Goal: Check status: Check status

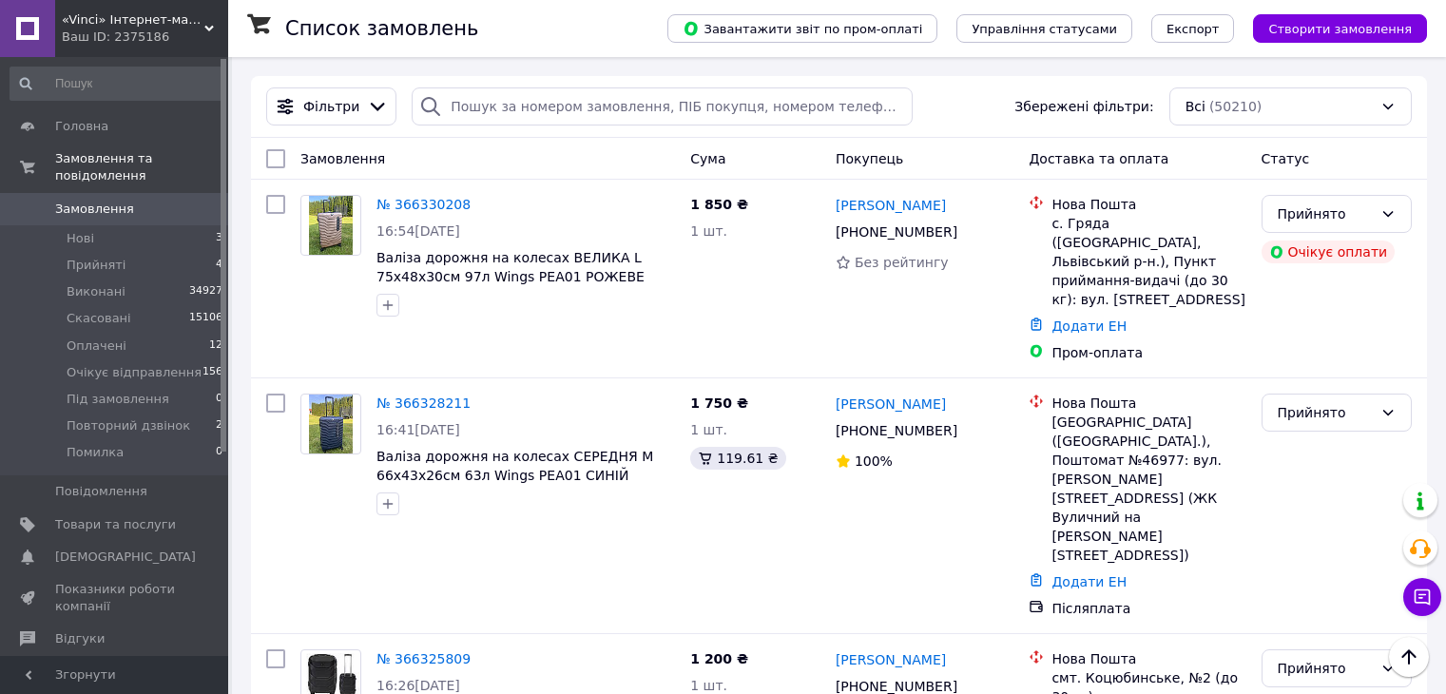
scroll to position [95, 0]
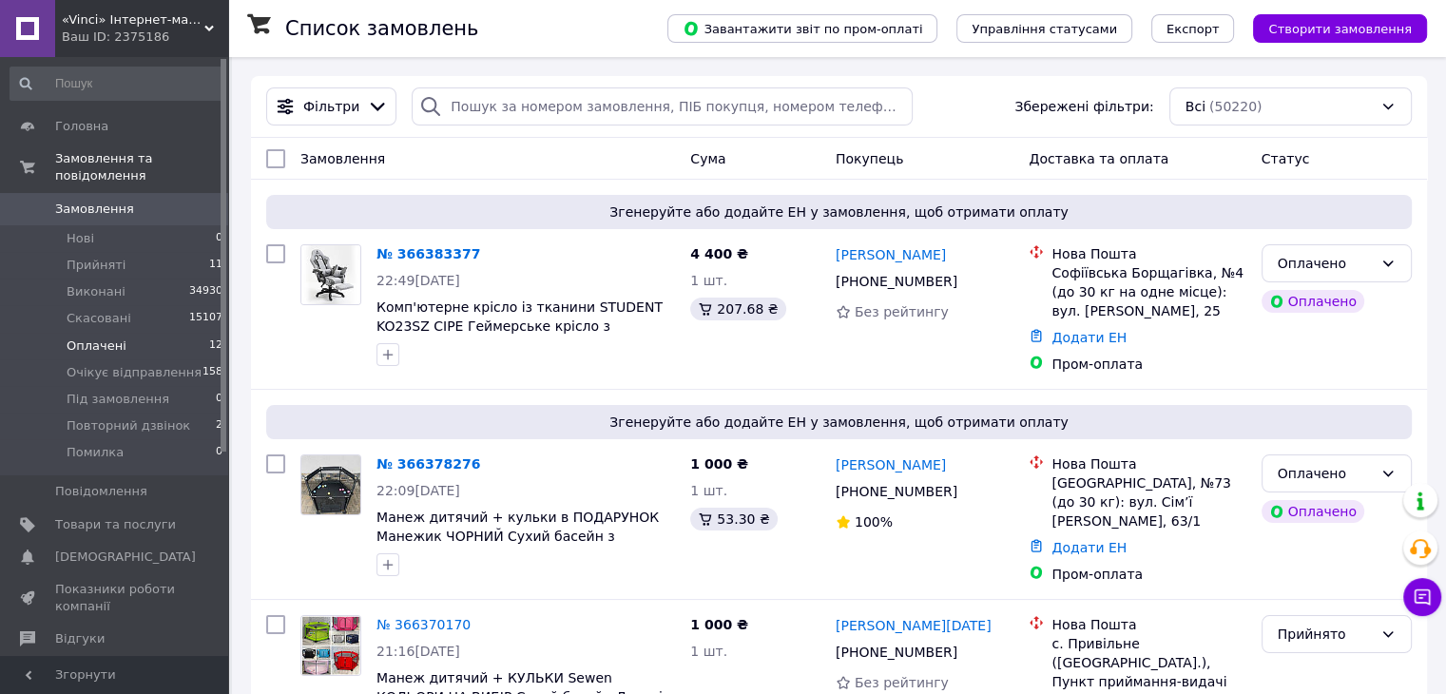
click at [112, 338] on span "Оплачені" at bounding box center [97, 346] width 60 height 17
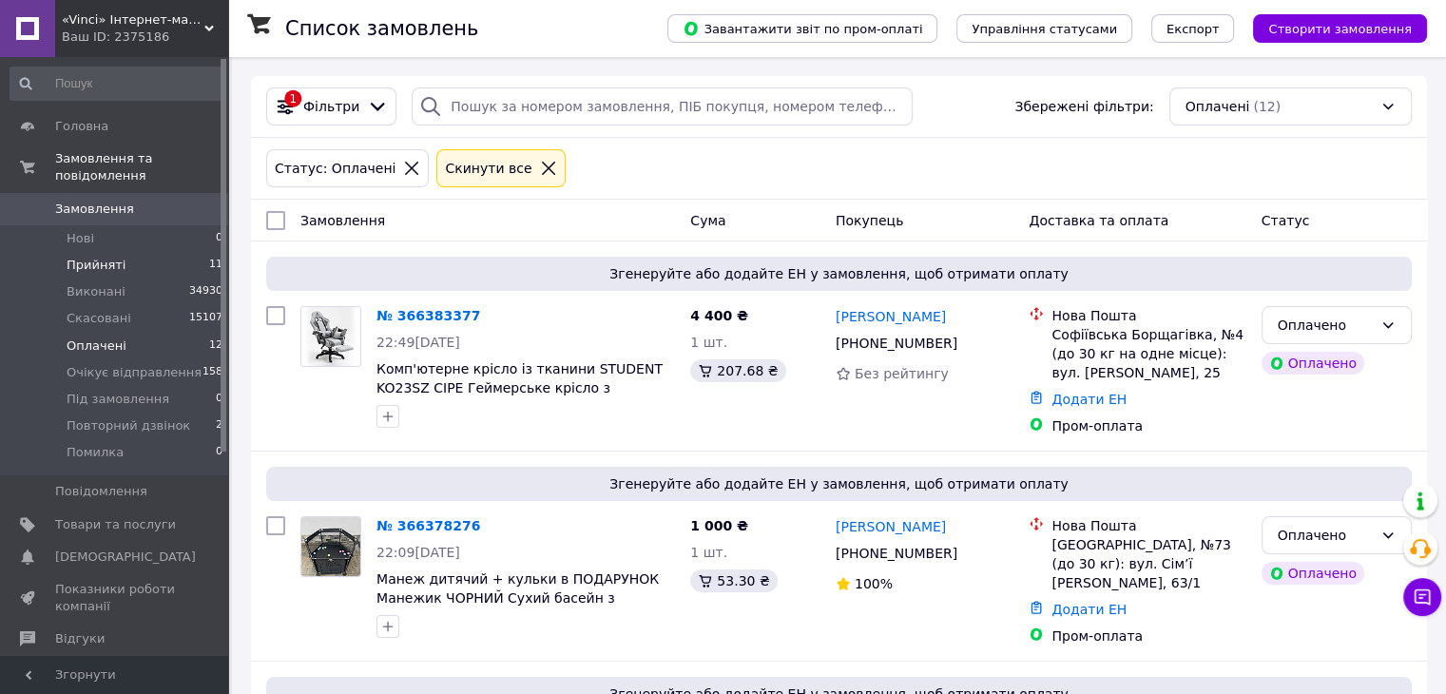
click at [99, 257] on span "Прийняті" at bounding box center [96, 265] width 59 height 17
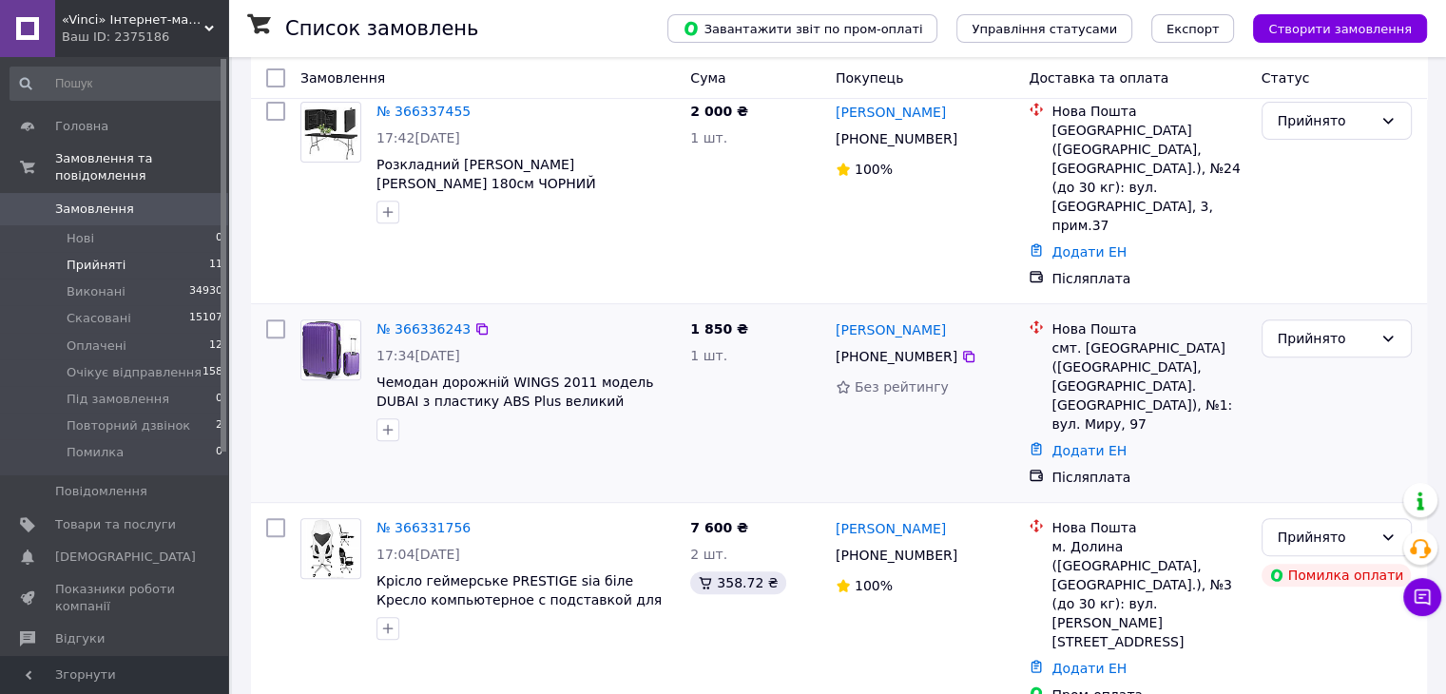
scroll to position [761, 0]
